Goal: Information Seeking & Learning: Learn about a topic

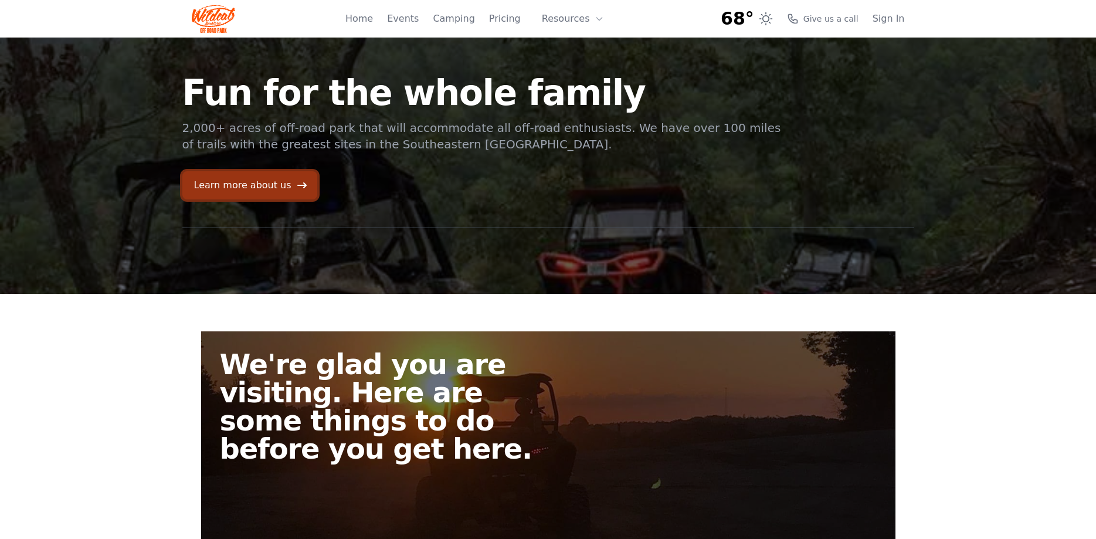
click at [279, 185] on link "Learn more about us" at bounding box center [249, 185] width 135 height 28
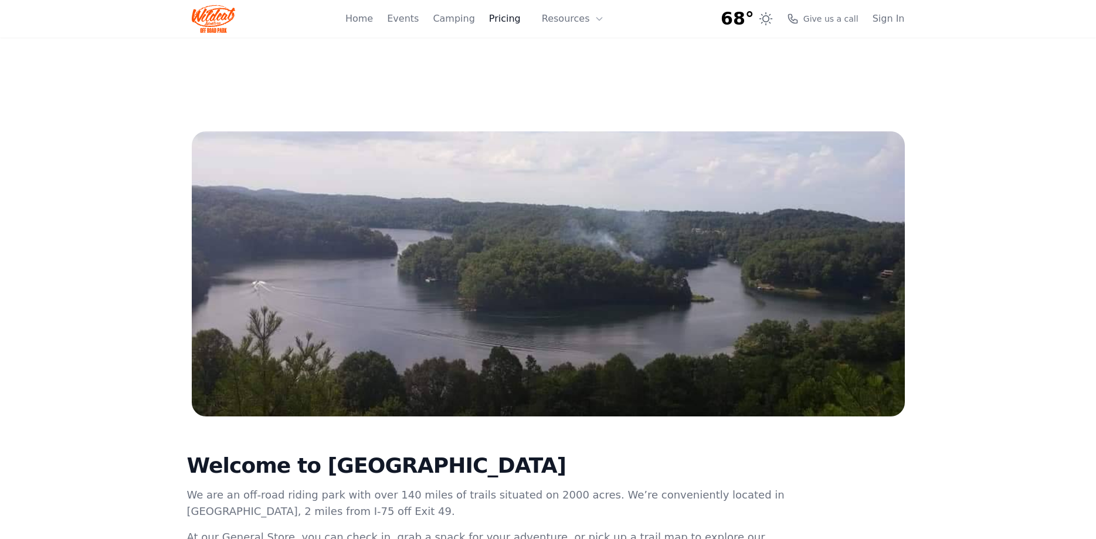
click at [514, 19] on link "Pricing" at bounding box center [505, 19] width 32 height 14
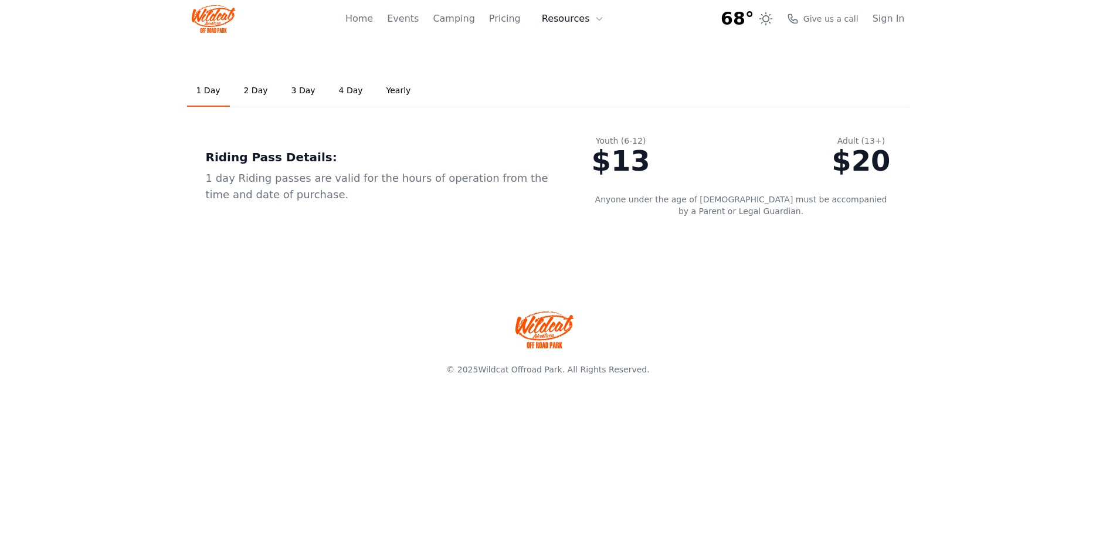
click at [569, 19] on button "Resources" at bounding box center [573, 18] width 76 height 23
click at [570, 18] on button "Resources" at bounding box center [573, 18] width 76 height 23
click at [373, 18] on link "Home" at bounding box center [359, 19] width 28 height 14
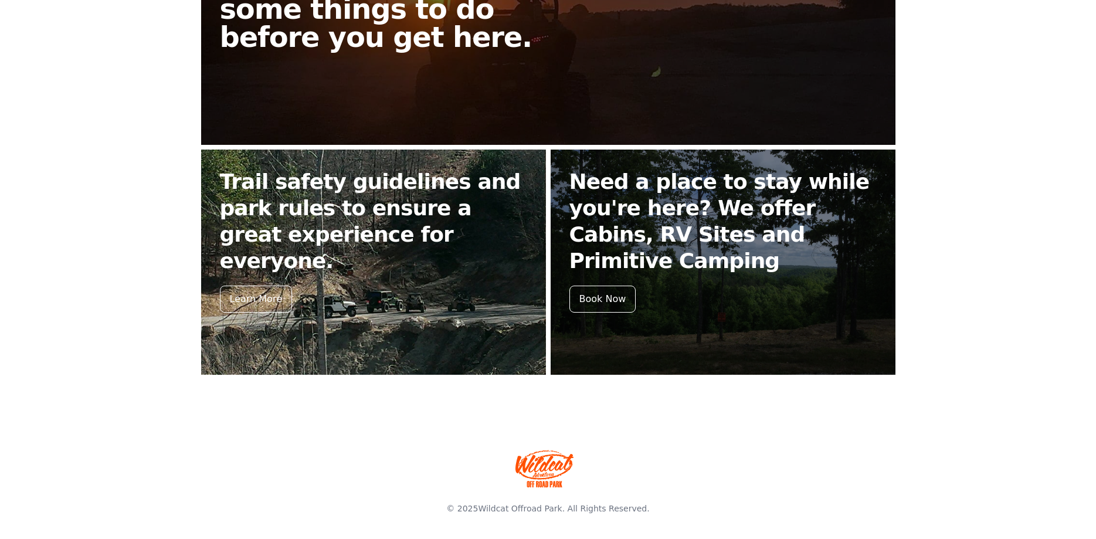
scroll to position [53, 0]
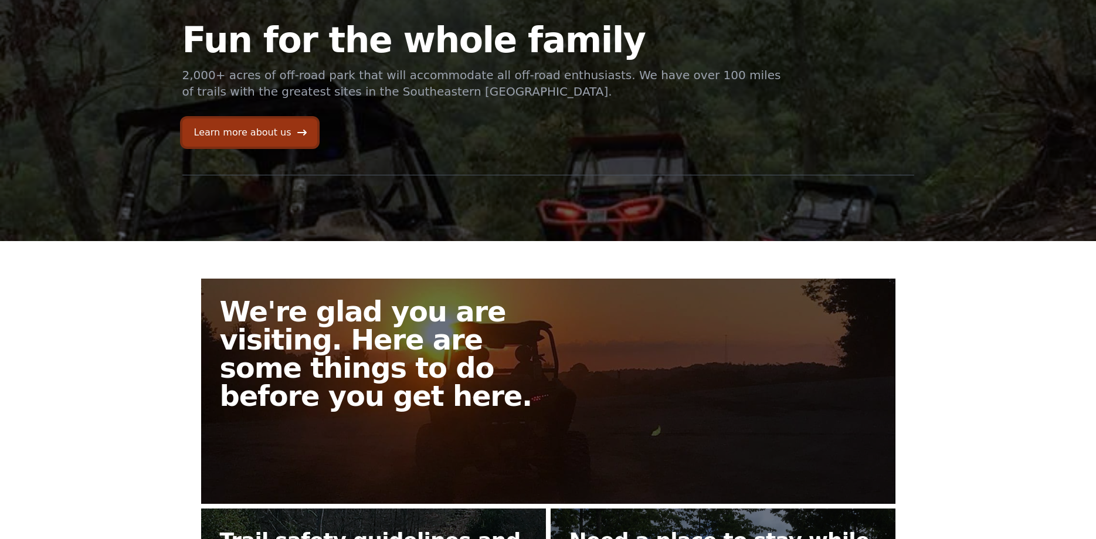
click at [240, 136] on link "Learn more about us" at bounding box center [249, 132] width 135 height 28
